Goal: Transaction & Acquisition: Purchase product/service

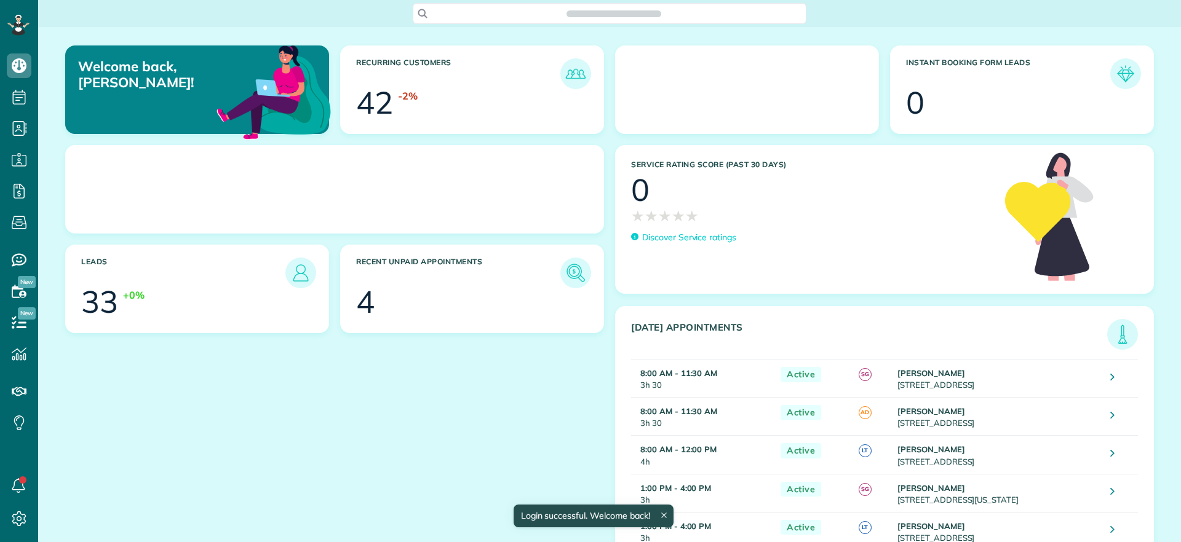
scroll to position [6, 6]
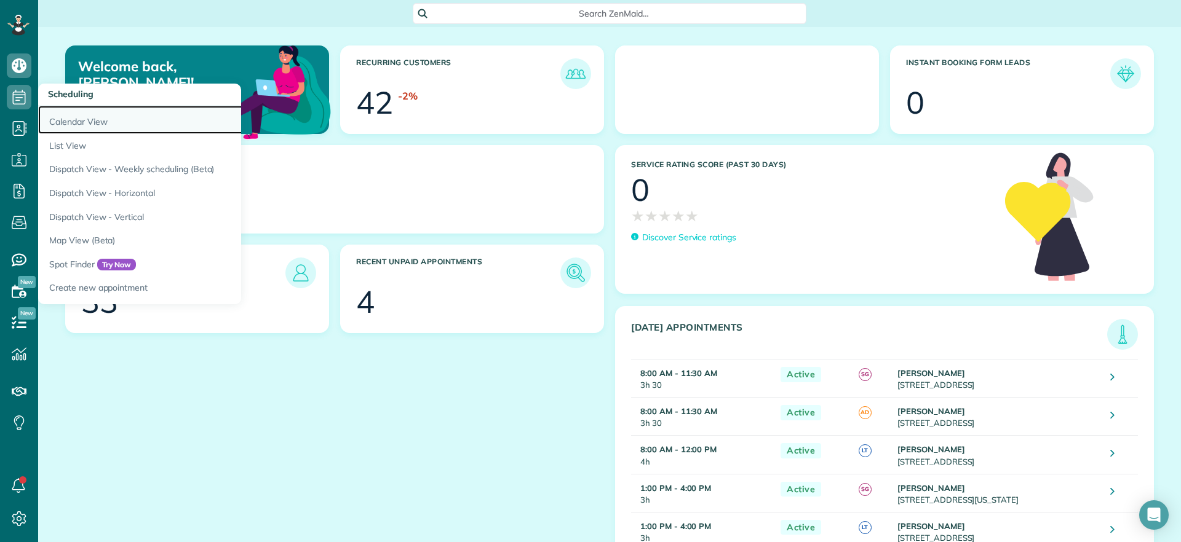
click at [73, 127] on link "Calendar View" at bounding box center [191, 120] width 307 height 28
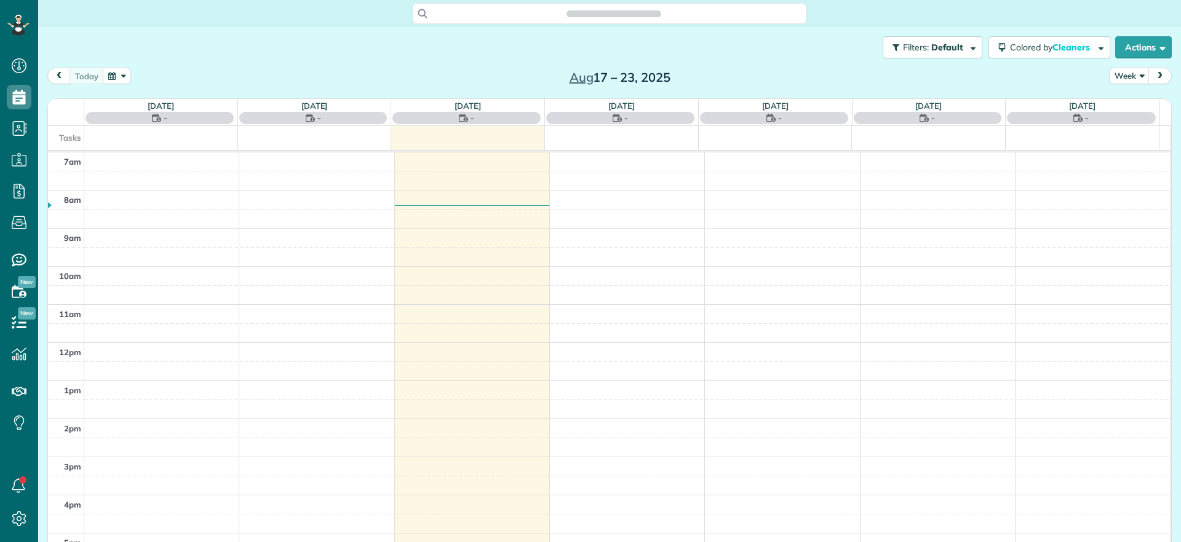
scroll to position [6, 6]
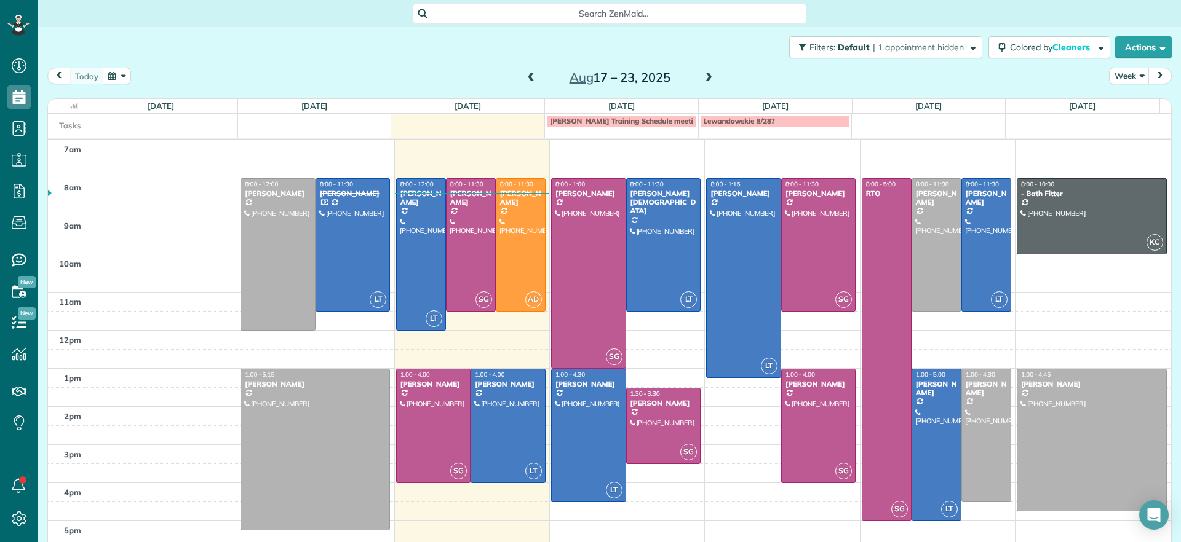
click at [171, 53] on div "Filters: Default | 1 appointment hidden Colored by Cleaners Color by Cleaner Co…" at bounding box center [609, 47] width 1142 height 41
click at [425, 257] on div at bounding box center [421, 254] width 49 height 151
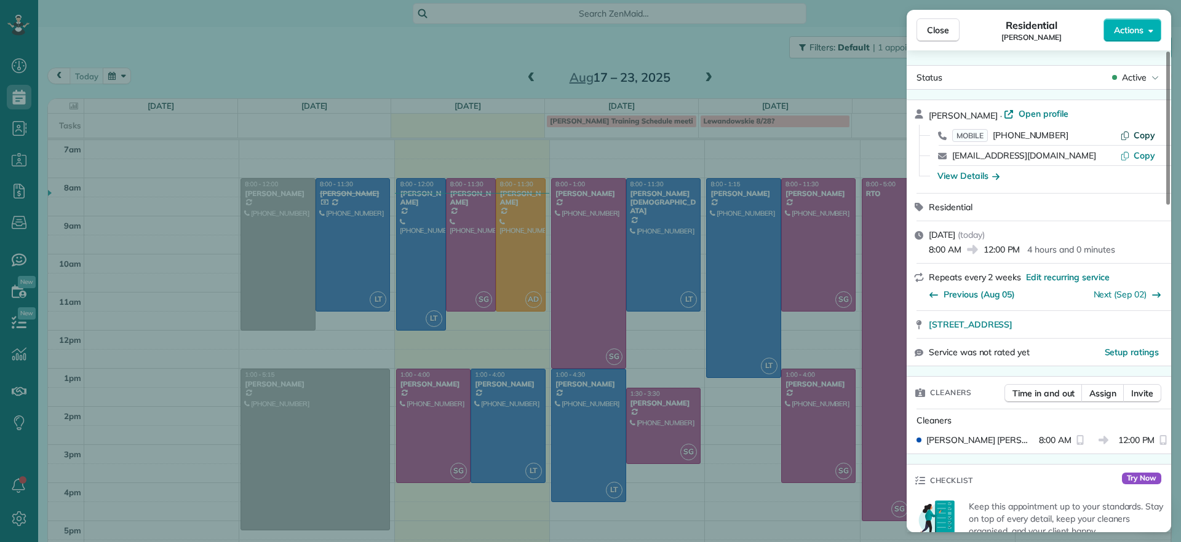
click at [1139, 132] on span "Copy" at bounding box center [1144, 135] width 22 height 11
click at [934, 23] on button "Close" at bounding box center [937, 29] width 43 height 23
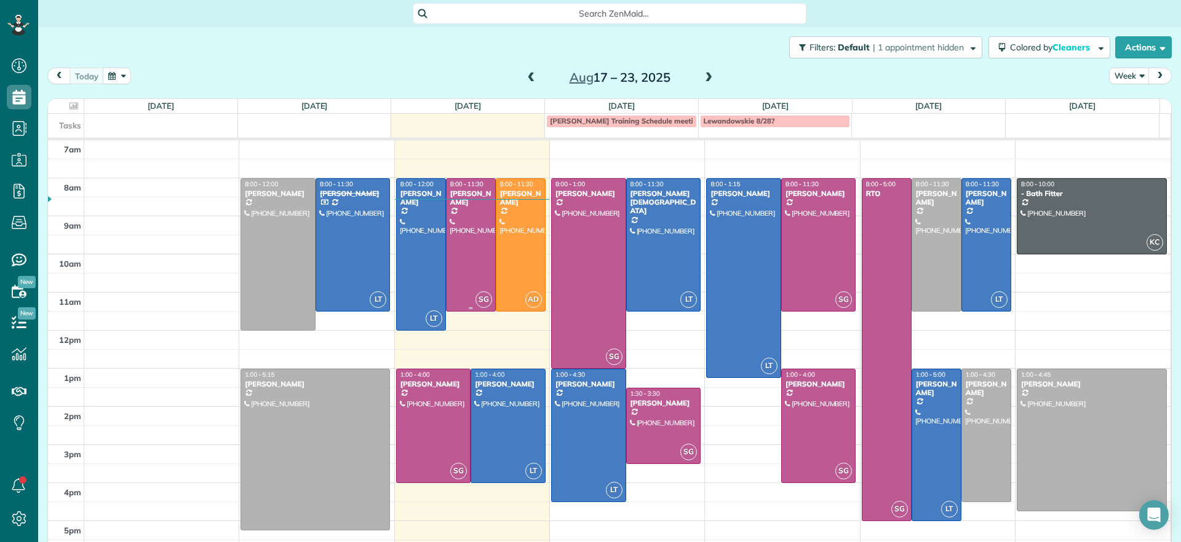
click at [464, 234] on div at bounding box center [470, 245] width 49 height 132
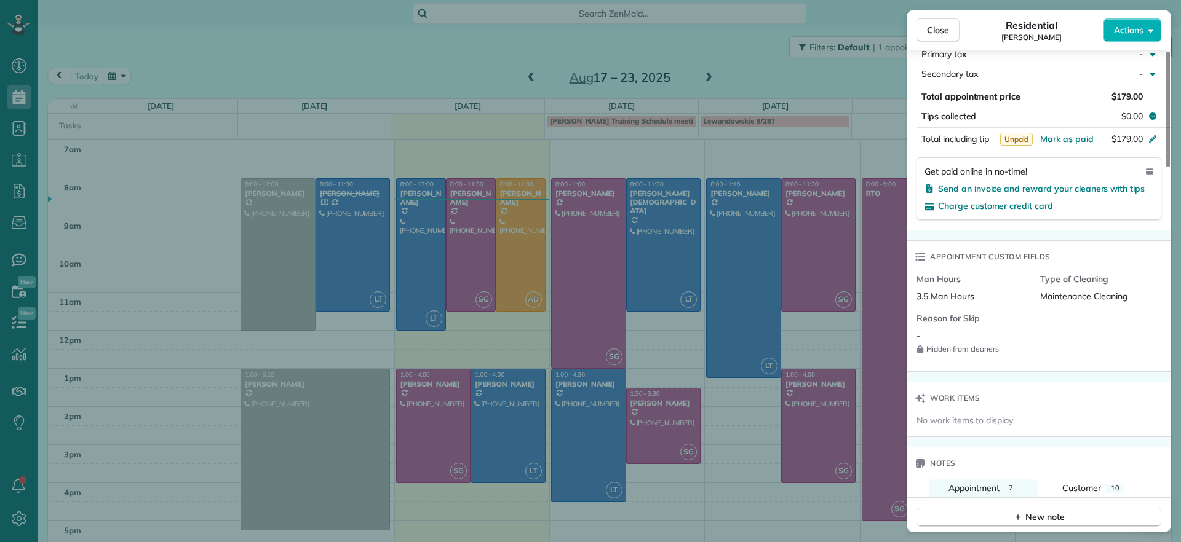
scroll to position [615, 0]
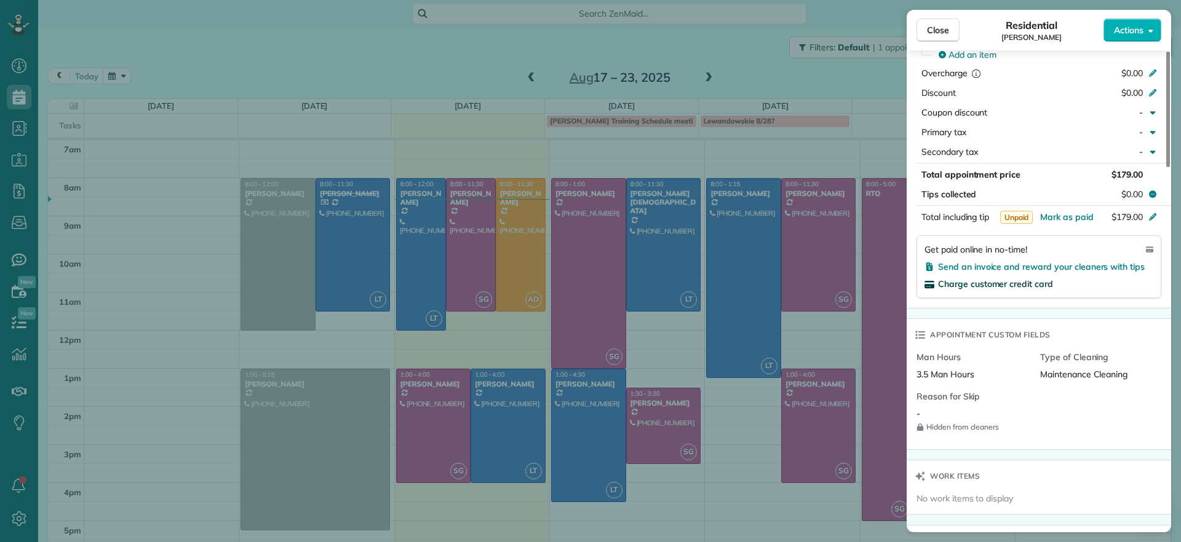
click at [1020, 284] on span "Charge customer credit card" at bounding box center [995, 284] width 115 height 11
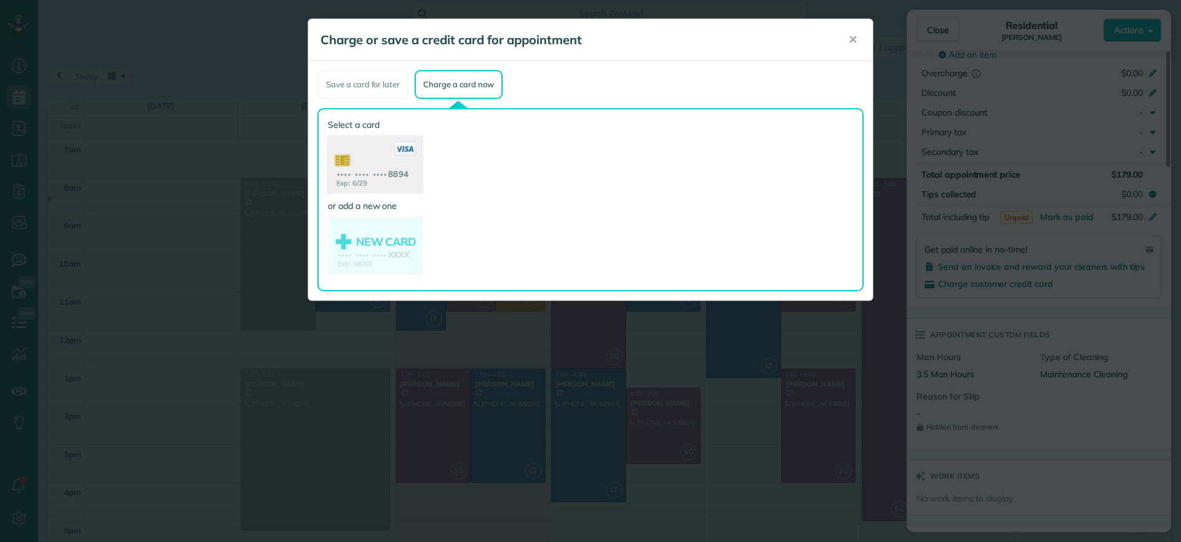
click at [395, 179] on use at bounding box center [375, 166] width 95 height 60
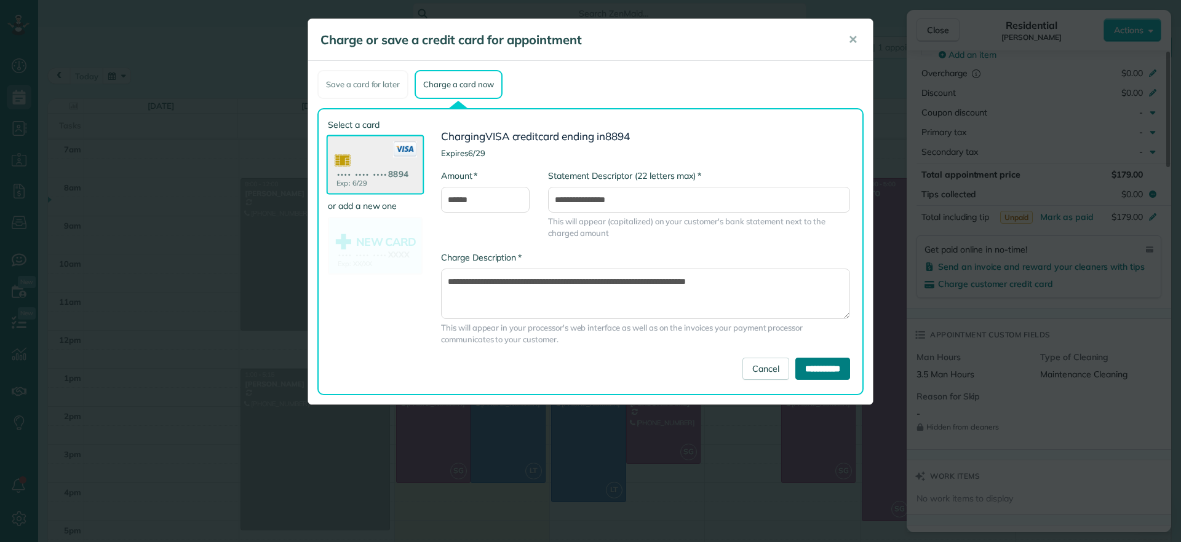
drag, startPoint x: 818, startPoint y: 374, endPoint x: 635, endPoint y: 377, distance: 182.6
click at [635, 377] on form "**********" at bounding box center [645, 255] width 409 height 249
click at [835, 371] on input "**********" at bounding box center [822, 369] width 55 height 22
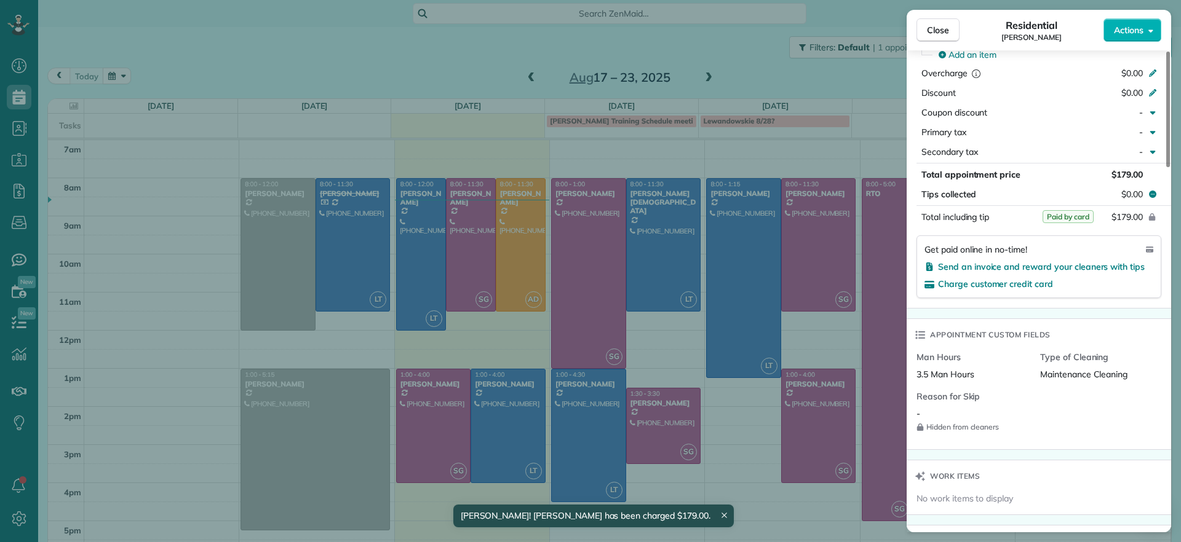
click at [495, 71] on div "Close Residential Jennifer Johnson Actions Status Active Jennifer Johnson · Ope…" at bounding box center [590, 271] width 1181 height 542
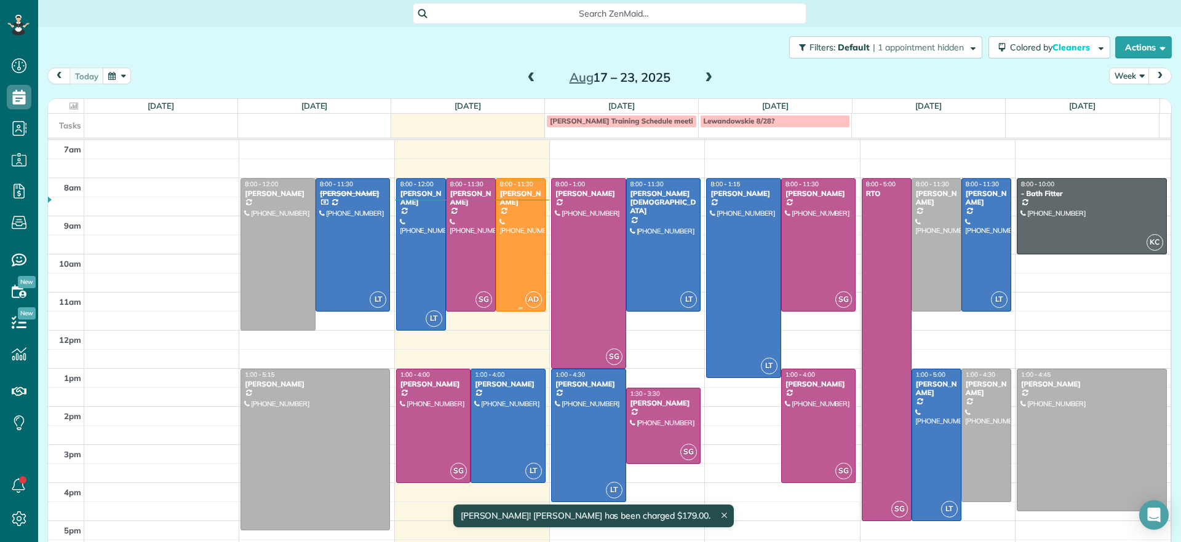
click at [508, 244] on div at bounding box center [520, 245] width 49 height 132
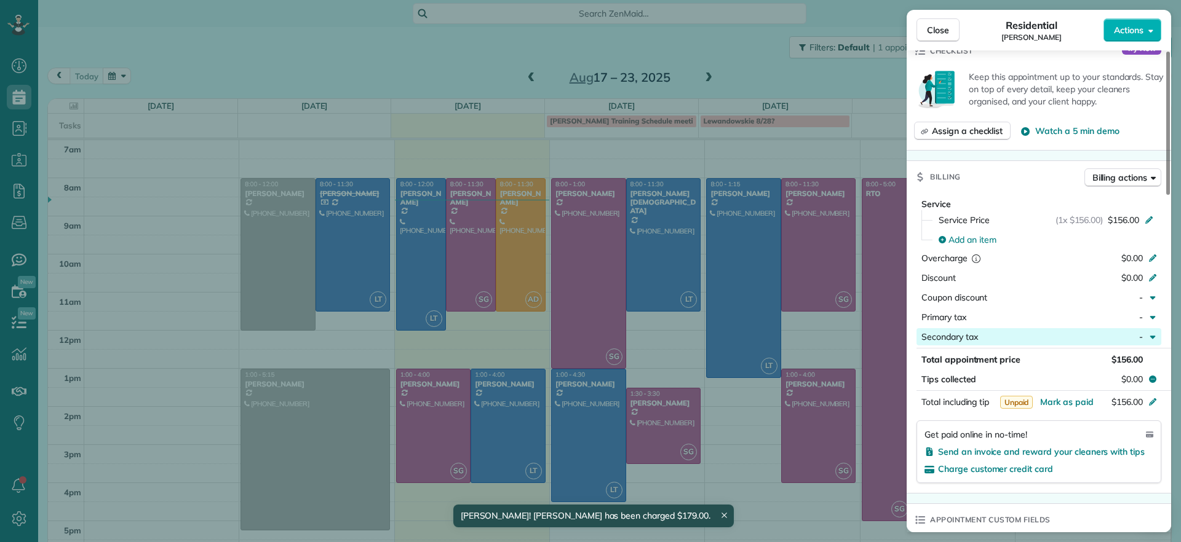
scroll to position [461, 0]
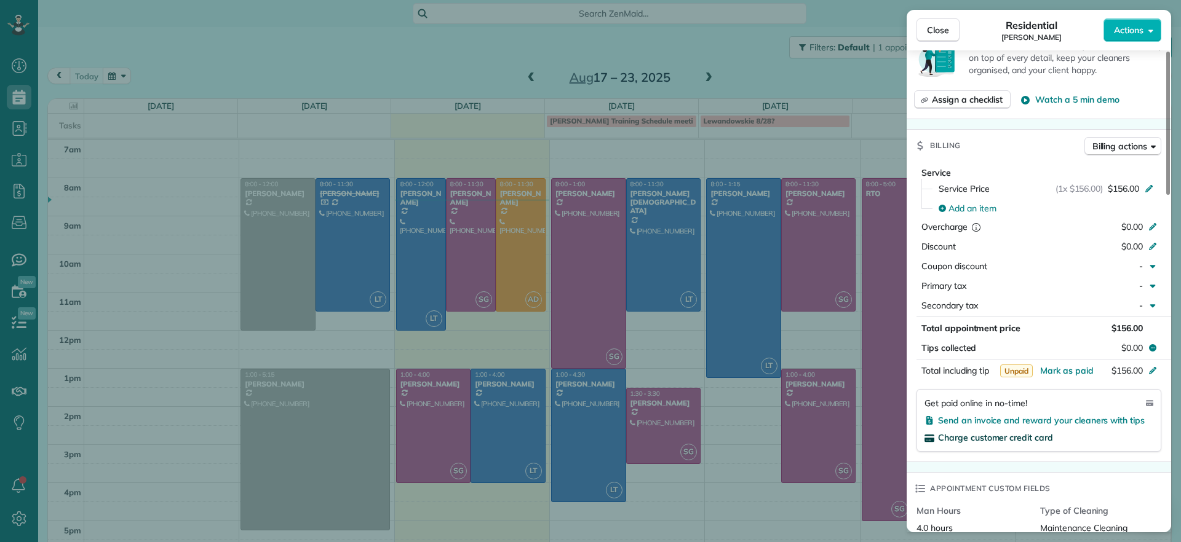
click at [979, 438] on span "Charge customer credit card" at bounding box center [995, 437] width 115 height 11
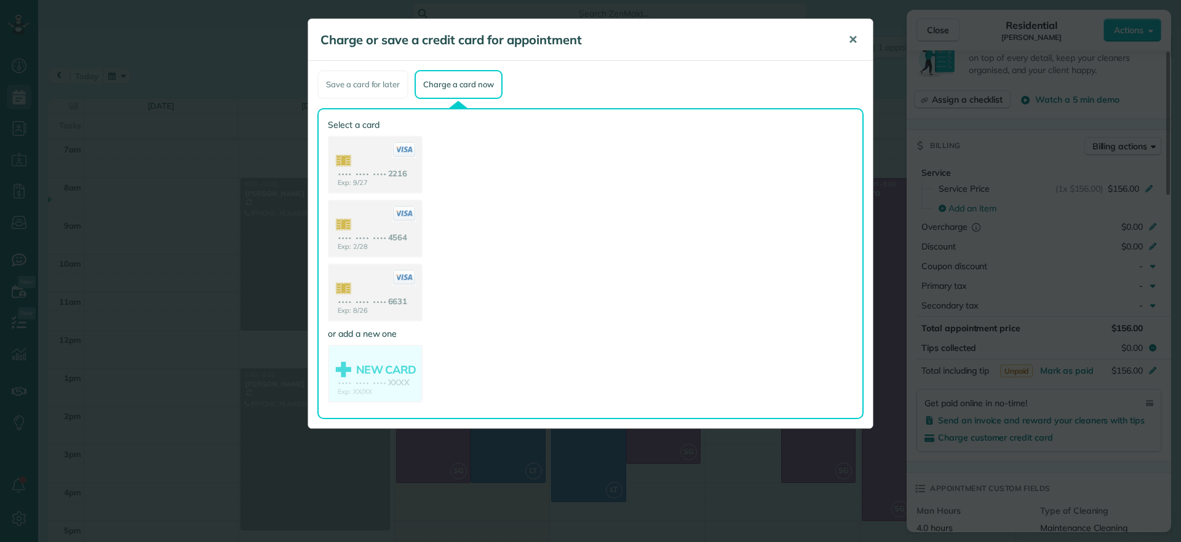
click at [847, 40] on button "✕" at bounding box center [853, 40] width 28 height 30
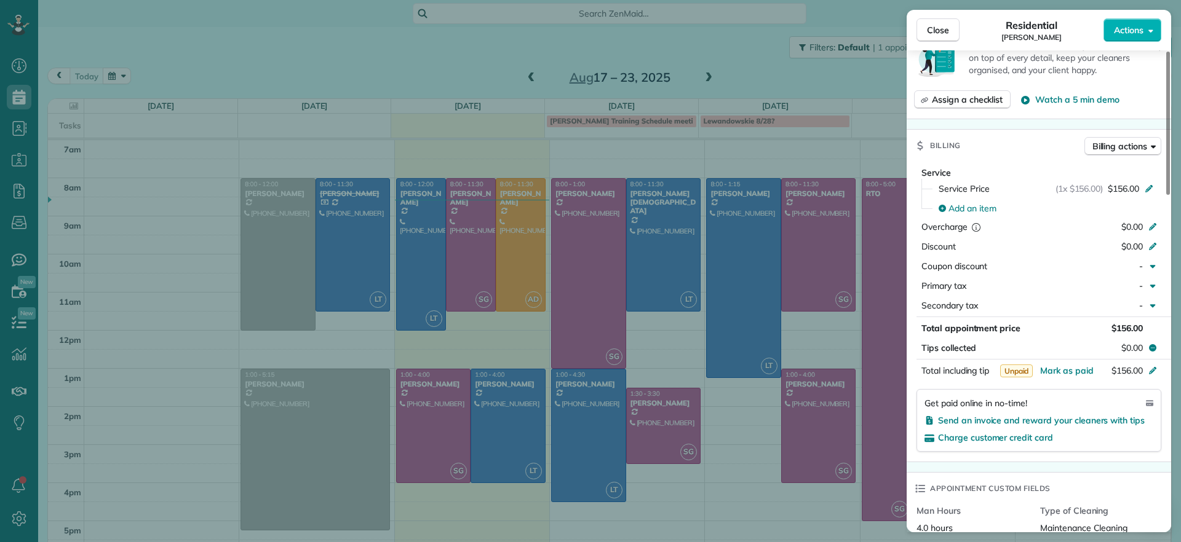
click at [261, 39] on div "Close Residential Molly Szkotak Actions Status Active Molly Szkotak · Open prof…" at bounding box center [590, 271] width 1181 height 542
